Goal: Task Accomplishment & Management: Complete application form

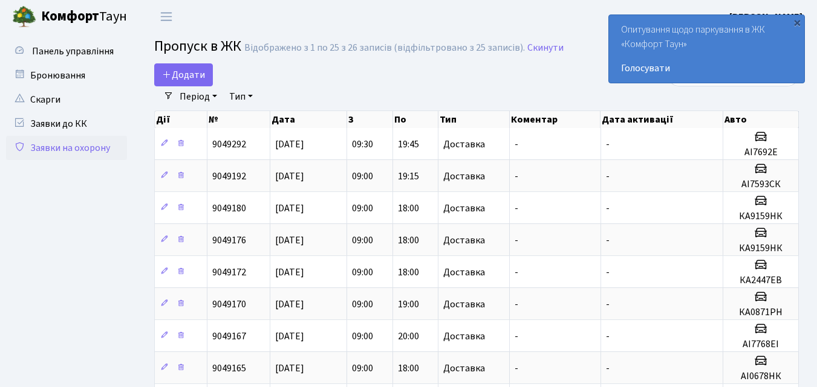
select select "25"
click at [189, 71] on span "Додати" at bounding box center [183, 74] width 43 height 13
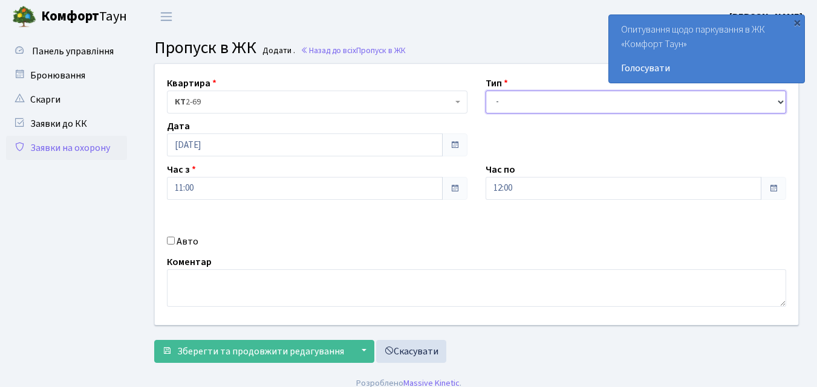
click at [497, 101] on select "- Доставка Таксі Гості Сервіс" at bounding box center [635, 102] width 300 height 23
select select "1"
click at [485, 91] on select "- Доставка Таксі Гості Сервіс" at bounding box center [635, 102] width 300 height 23
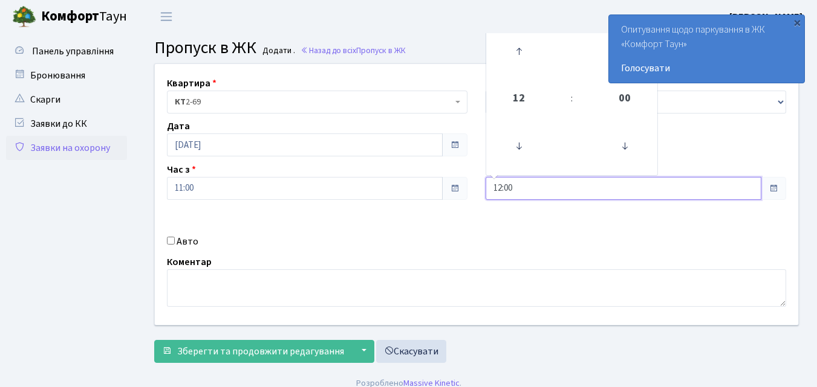
click at [547, 195] on input "12:00" at bounding box center [623, 188] width 276 height 23
click at [523, 56] on icon at bounding box center [518, 51] width 33 height 33
click at [523, 55] on icon at bounding box center [518, 51] width 33 height 33
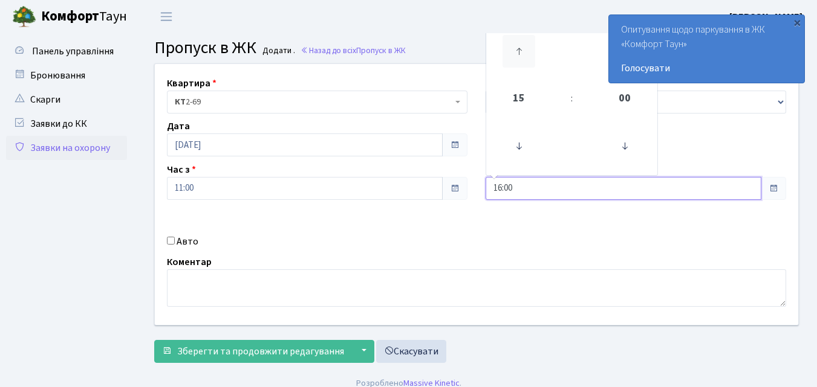
click at [523, 55] on icon at bounding box center [518, 51] width 33 height 33
click at [521, 54] on icon at bounding box center [518, 51] width 33 height 33
type input "18:00"
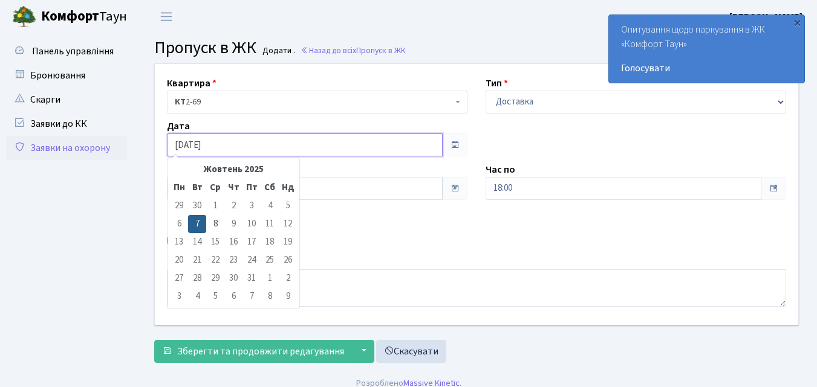
click at [251, 145] on input "07.10.2025" at bounding box center [305, 145] width 276 height 23
click at [215, 221] on td "8" at bounding box center [215, 224] width 18 height 18
type input "[DATE]"
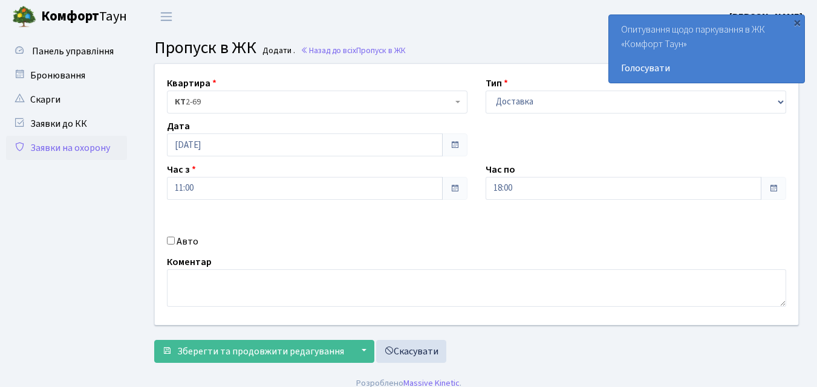
click at [172, 241] on input "Авто" at bounding box center [171, 241] width 8 height 8
checkbox input "true"
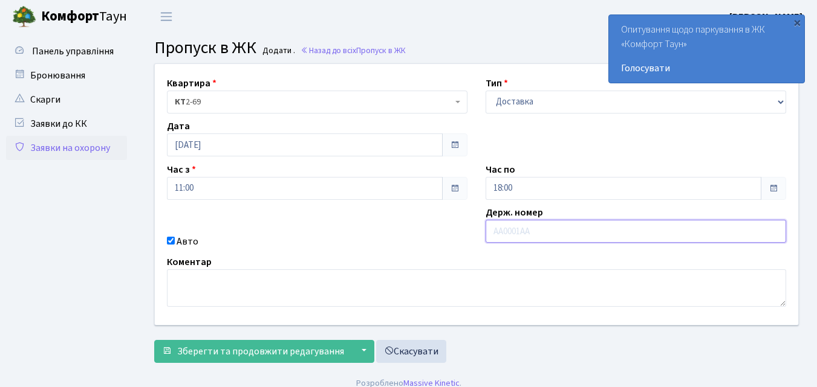
click at [508, 231] on input "text" at bounding box center [635, 231] width 300 height 23
type input "АІ7283АС"
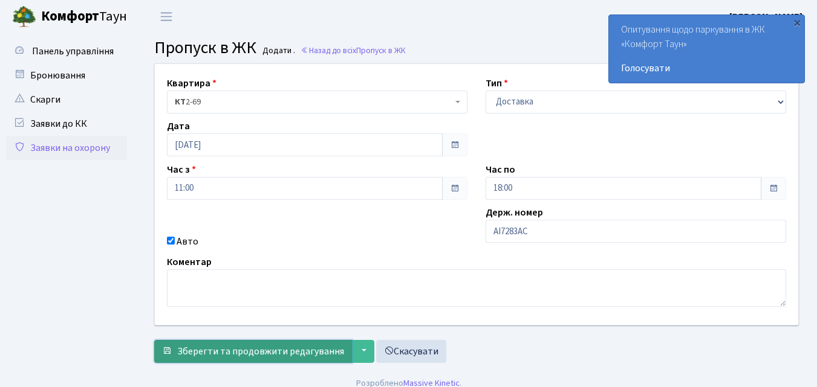
click at [276, 348] on span "Зберегти та продовжити редагування" at bounding box center [260, 351] width 167 height 13
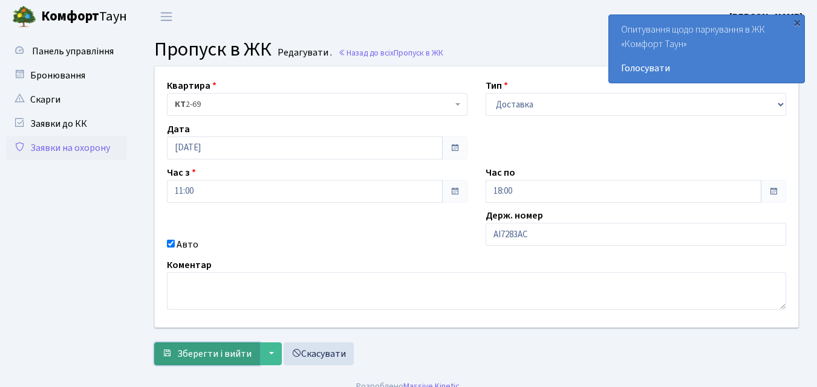
click at [230, 354] on span "Зберегти і вийти" at bounding box center [214, 354] width 74 height 13
